Goal: Navigation & Orientation: Go to known website

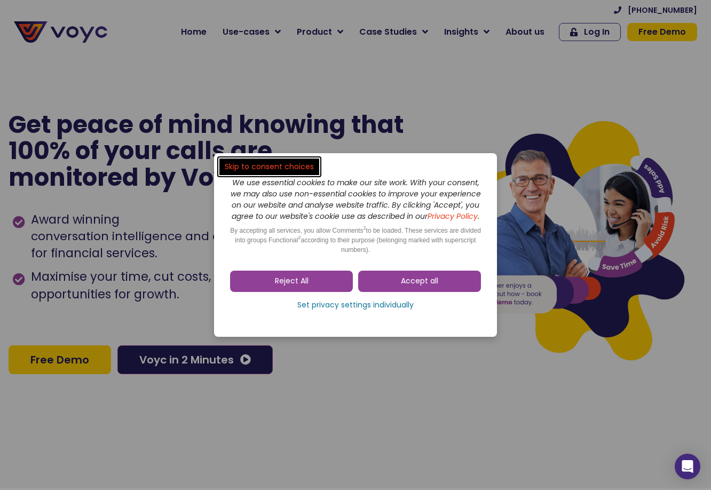
click at [428, 272] on div "Accept all Reject All Set privacy settings individually" at bounding box center [355, 292] width 251 height 55
click at [427, 279] on link "Accept all" at bounding box center [419, 281] width 123 height 21
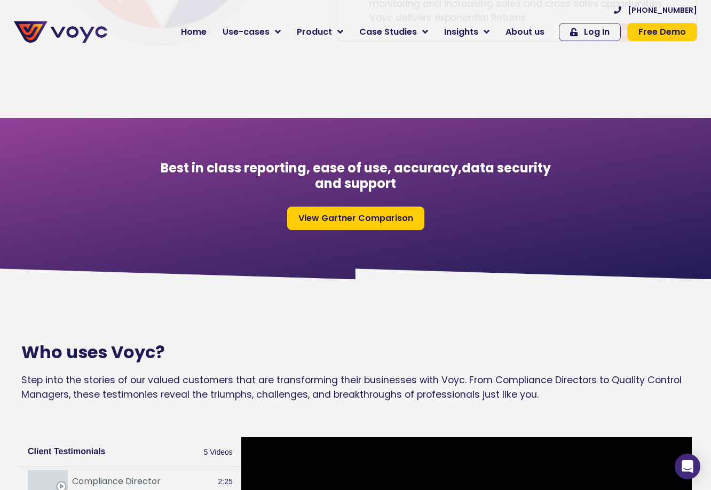
scroll to position [346, 0]
